Goal: Navigation & Orientation: Go to known website

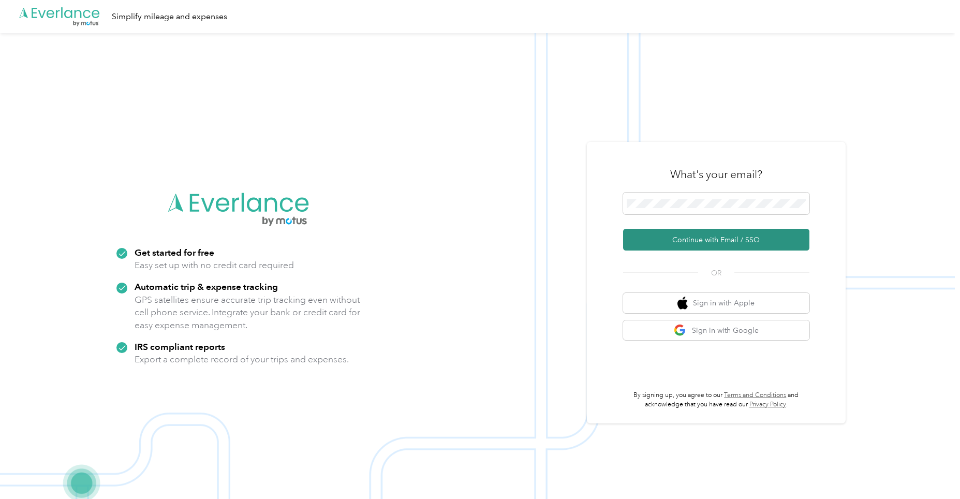
click at [670, 239] on button "Continue with Email / SSO" at bounding box center [716, 240] width 186 height 22
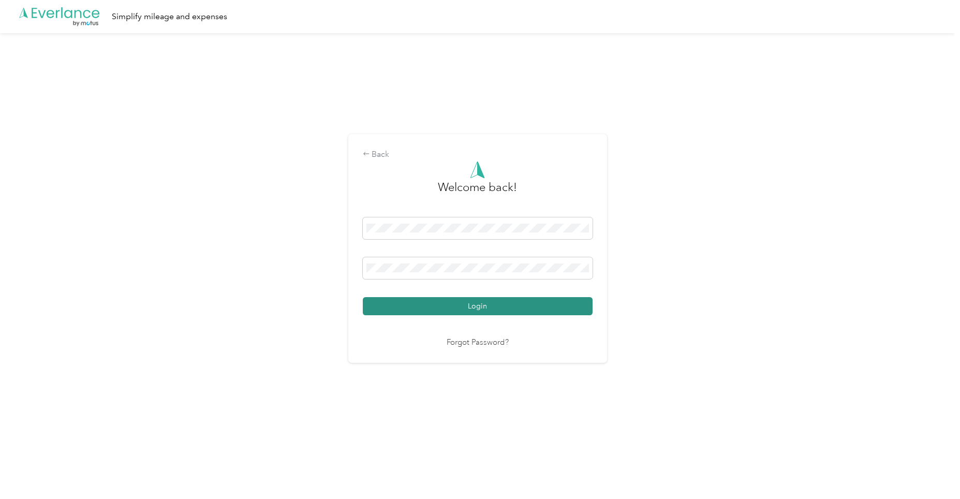
click at [493, 308] on button "Login" at bounding box center [478, 306] width 230 height 18
